Goal: Ask a question: Seek information or help from site administrators or community

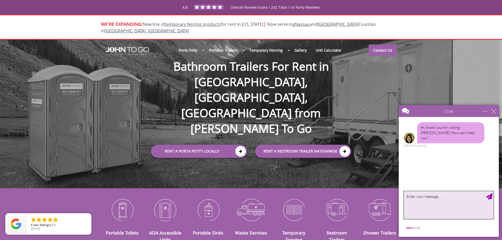
click at [421, 201] on textarea "type your message" at bounding box center [449, 205] width 90 height 28
type textarea "need rental porta potty"
click at [491, 198] on div "Send Message" at bounding box center [490, 197] width 6 height 6
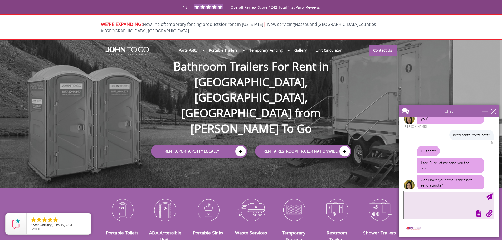
scroll to position [20, 0]
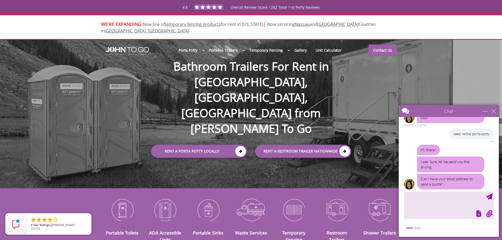
click at [493, 112] on div "close" at bounding box center [493, 111] width 5 height 5
type input "Continue Chat"
type input "End Chat"
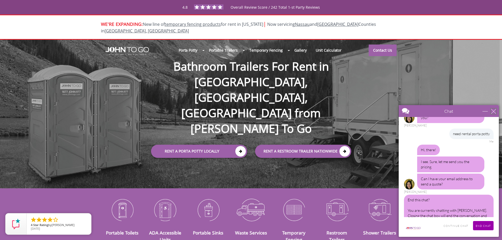
scroll to position [28, 0]
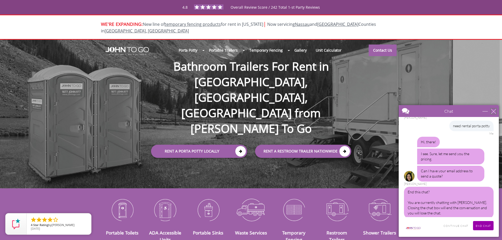
click at [494, 111] on div "close" at bounding box center [493, 111] width 5 height 5
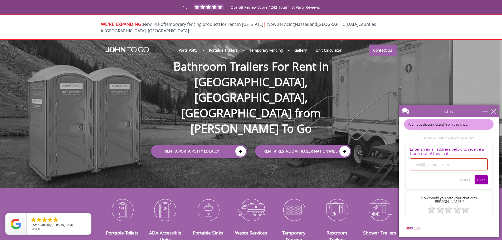
click at [492, 111] on div "close" at bounding box center [493, 111] width 5 height 5
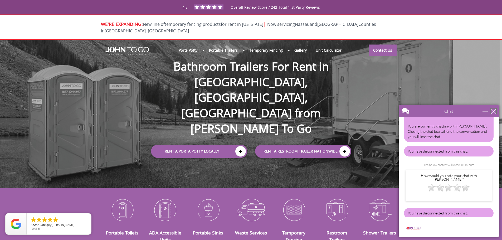
click at [493, 111] on div "close" at bounding box center [493, 111] width 5 height 5
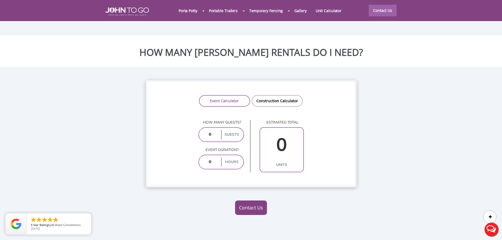
scroll to position [369, 0]
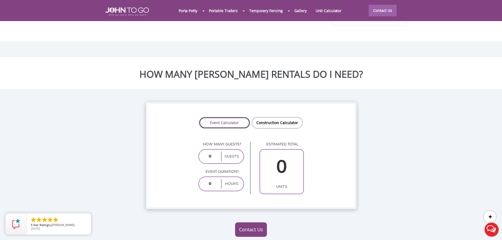
click at [226, 117] on link "Event Calculator" at bounding box center [224, 123] width 51 height 12
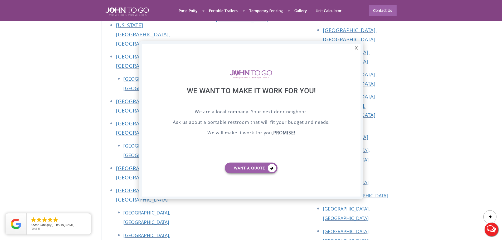
scroll to position [0, 0]
click at [357, 49] on div "X" at bounding box center [356, 48] width 8 height 9
